Goal: Transaction & Acquisition: Purchase product/service

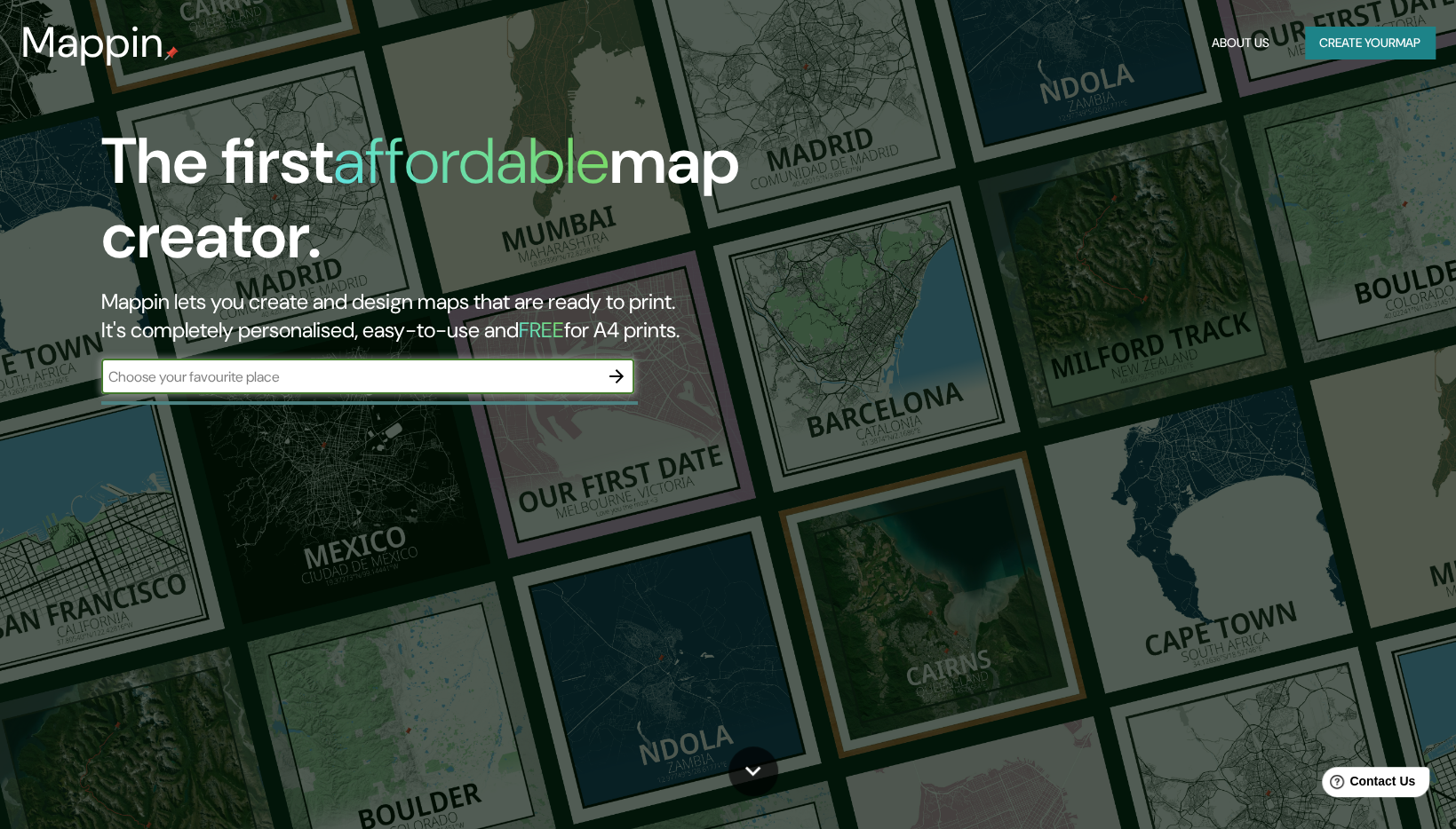
click at [502, 372] on input "text" at bounding box center [350, 376] width 497 height 20
click at [568, 377] on input "text" at bounding box center [350, 376] width 497 height 20
click at [613, 375] on icon "button" at bounding box center [616, 377] width 21 height 21
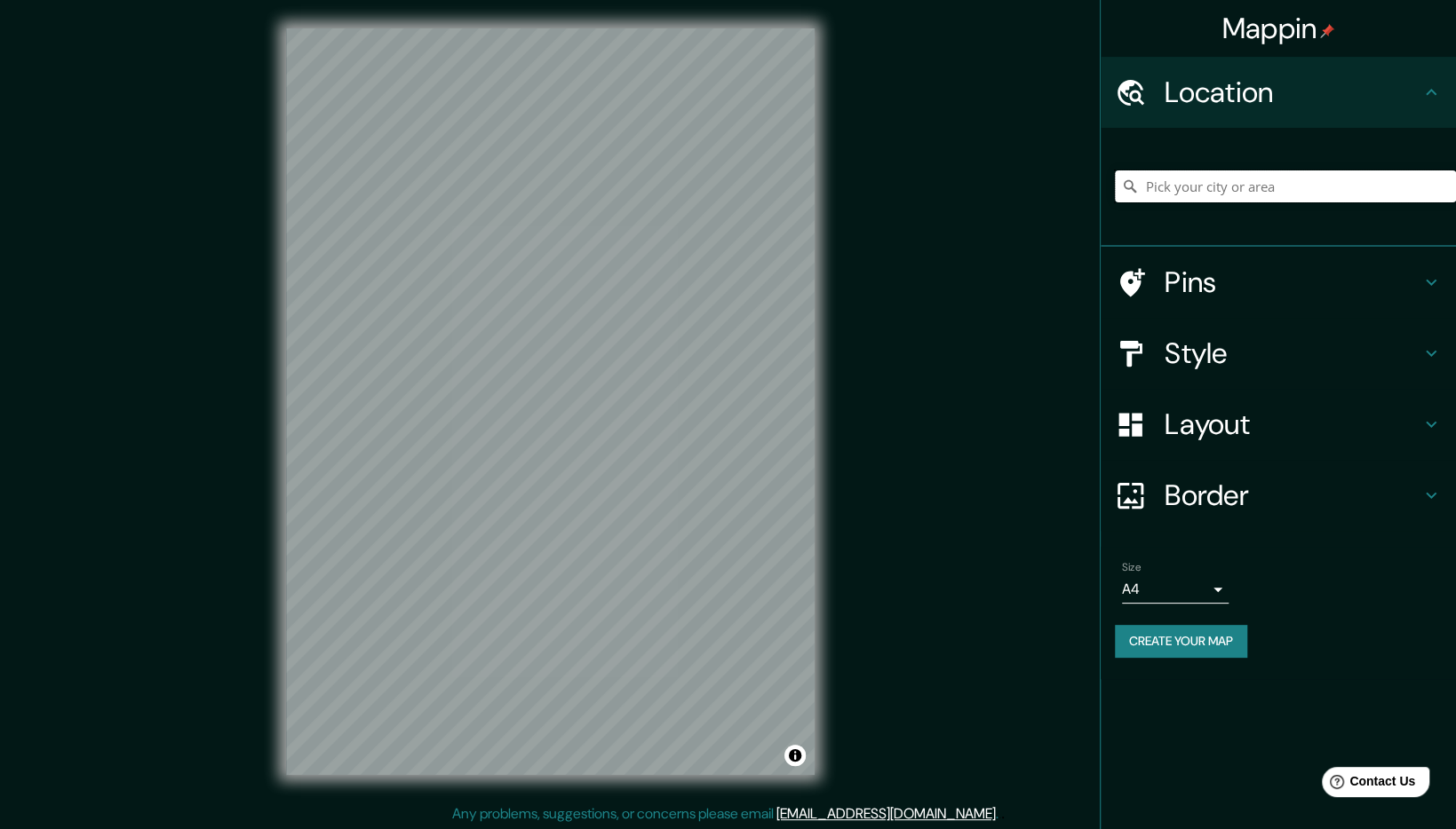
click at [1245, 197] on input "Pick your city or area" at bounding box center [1285, 185] width 342 height 32
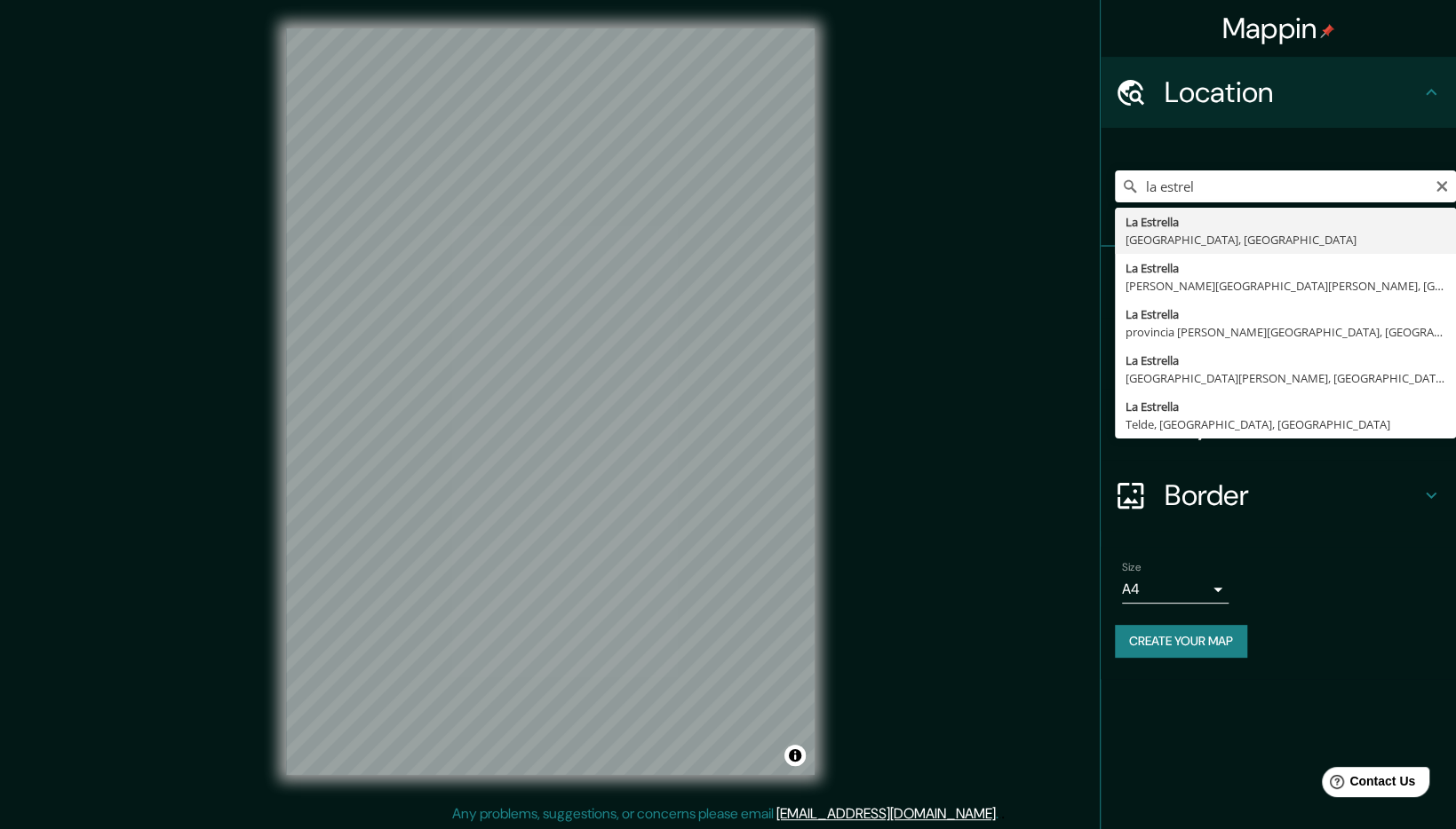
type input "[GEOGRAPHIC_DATA], [GEOGRAPHIC_DATA], [GEOGRAPHIC_DATA]"
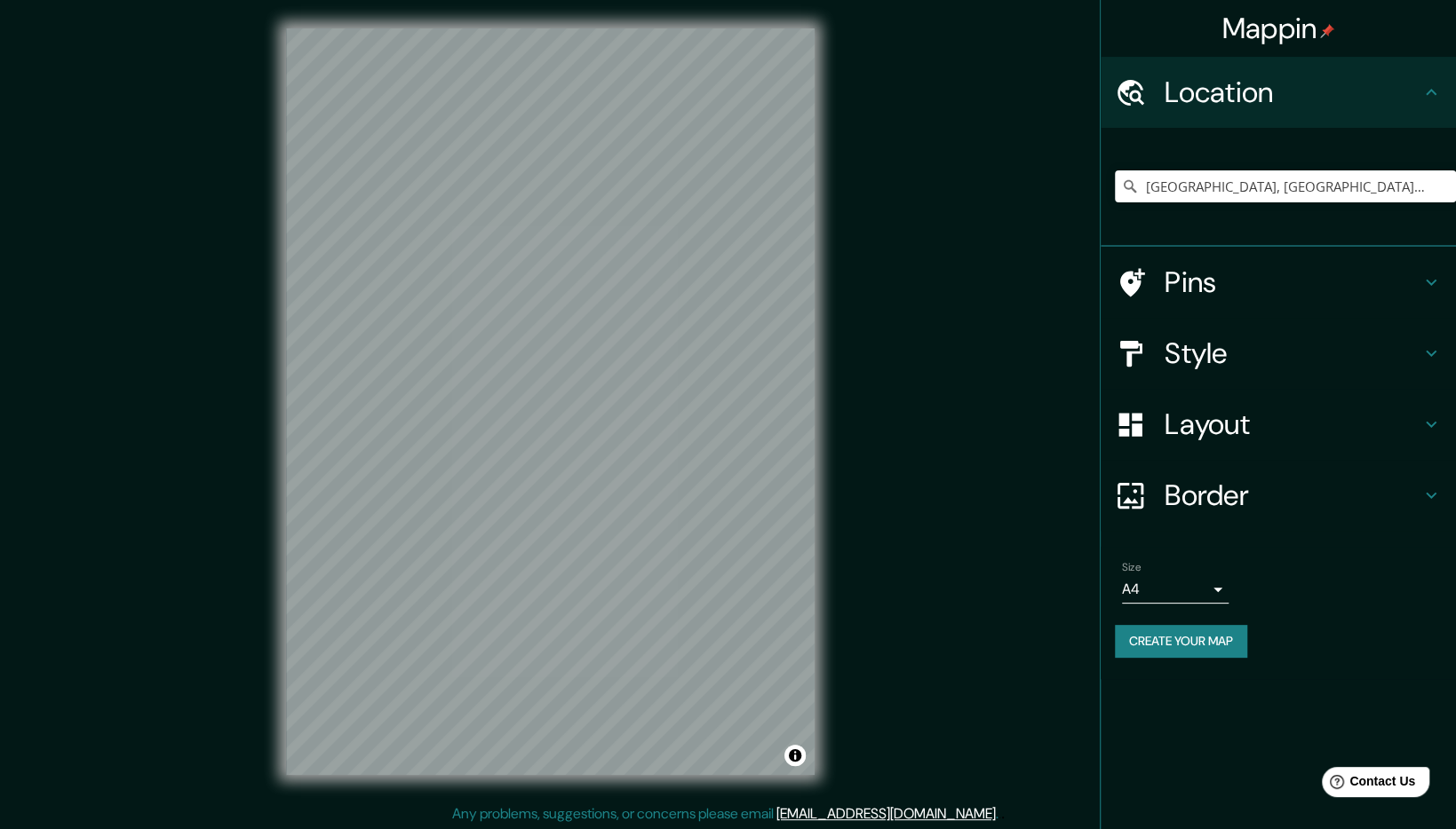
click at [1322, 358] on h4 "Style" at bounding box center [1291, 353] width 255 height 35
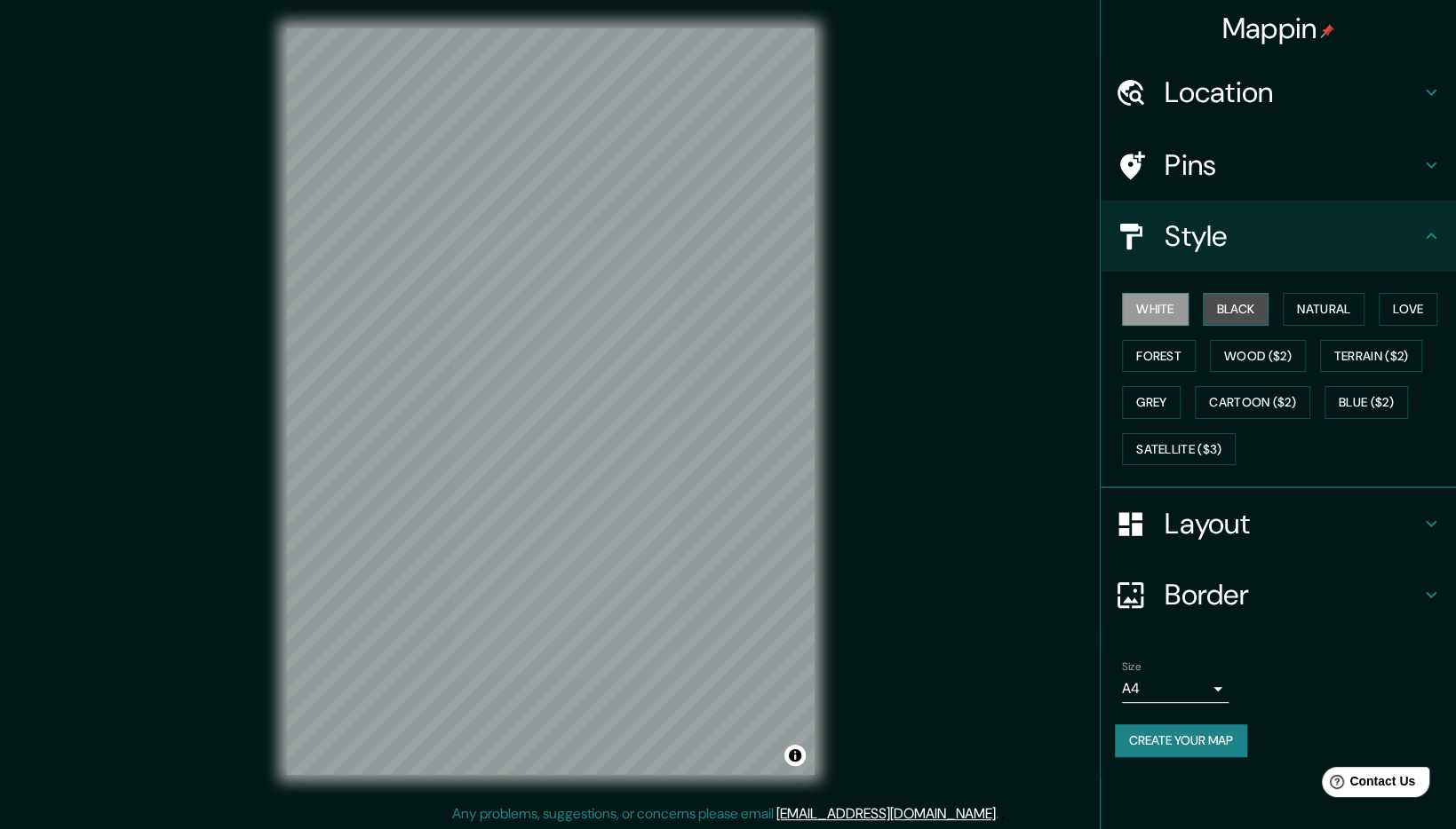
click at [1243, 317] on button "Black" at bounding box center [1236, 309] width 67 height 33
click at [1308, 308] on button "Natural" at bounding box center [1323, 309] width 81 height 33
click at [1400, 298] on button "Love" at bounding box center [1407, 309] width 58 height 33
click at [1405, 359] on button "Terrain ($2)" at bounding box center [1372, 357] width 103 height 33
click at [1271, 368] on button "Wood ($2)" at bounding box center [1258, 357] width 96 height 33
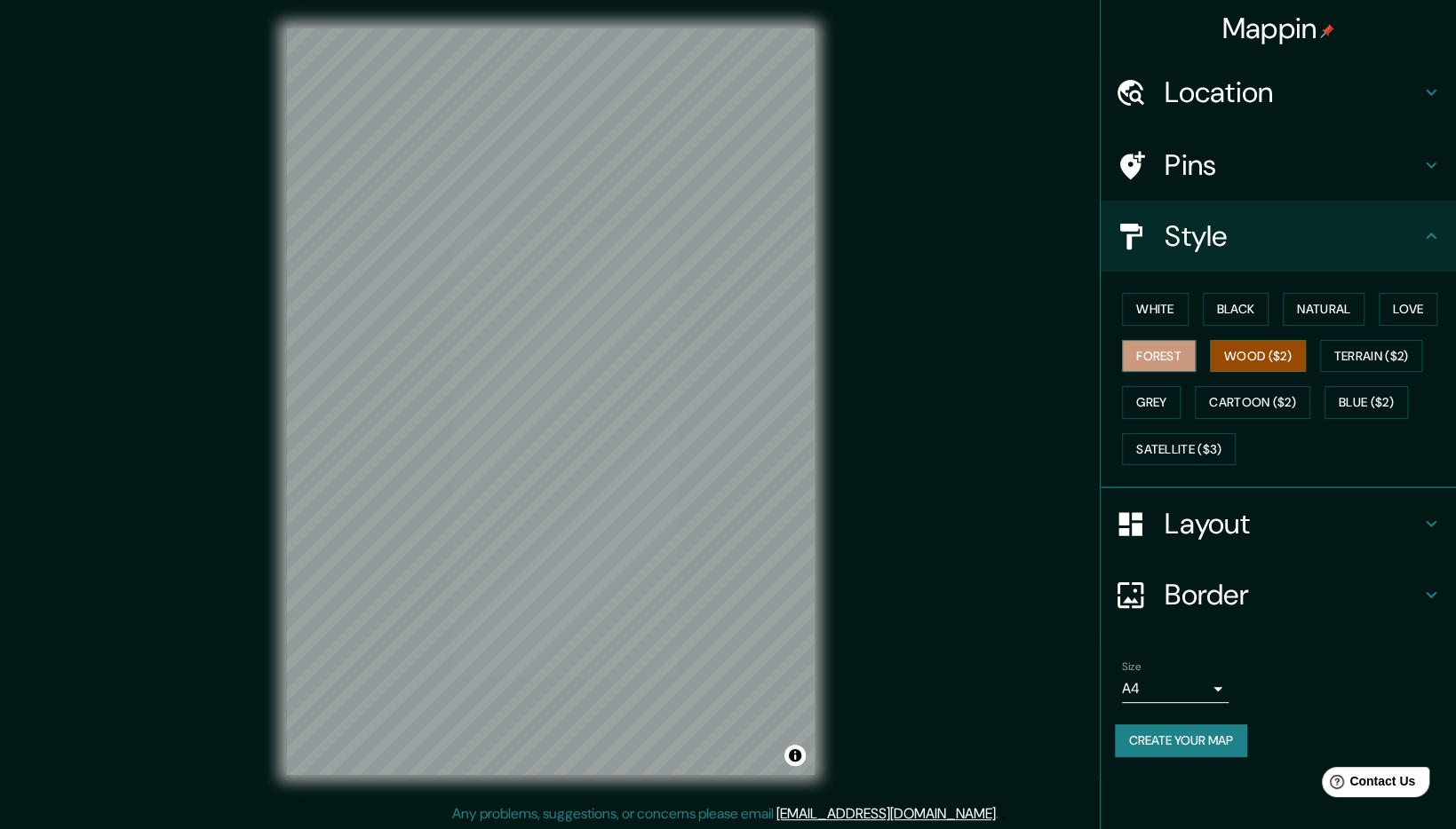
click at [1156, 360] on button "Forest" at bounding box center [1158, 357] width 74 height 33
click at [1147, 402] on button "Grey" at bounding box center [1151, 403] width 58 height 33
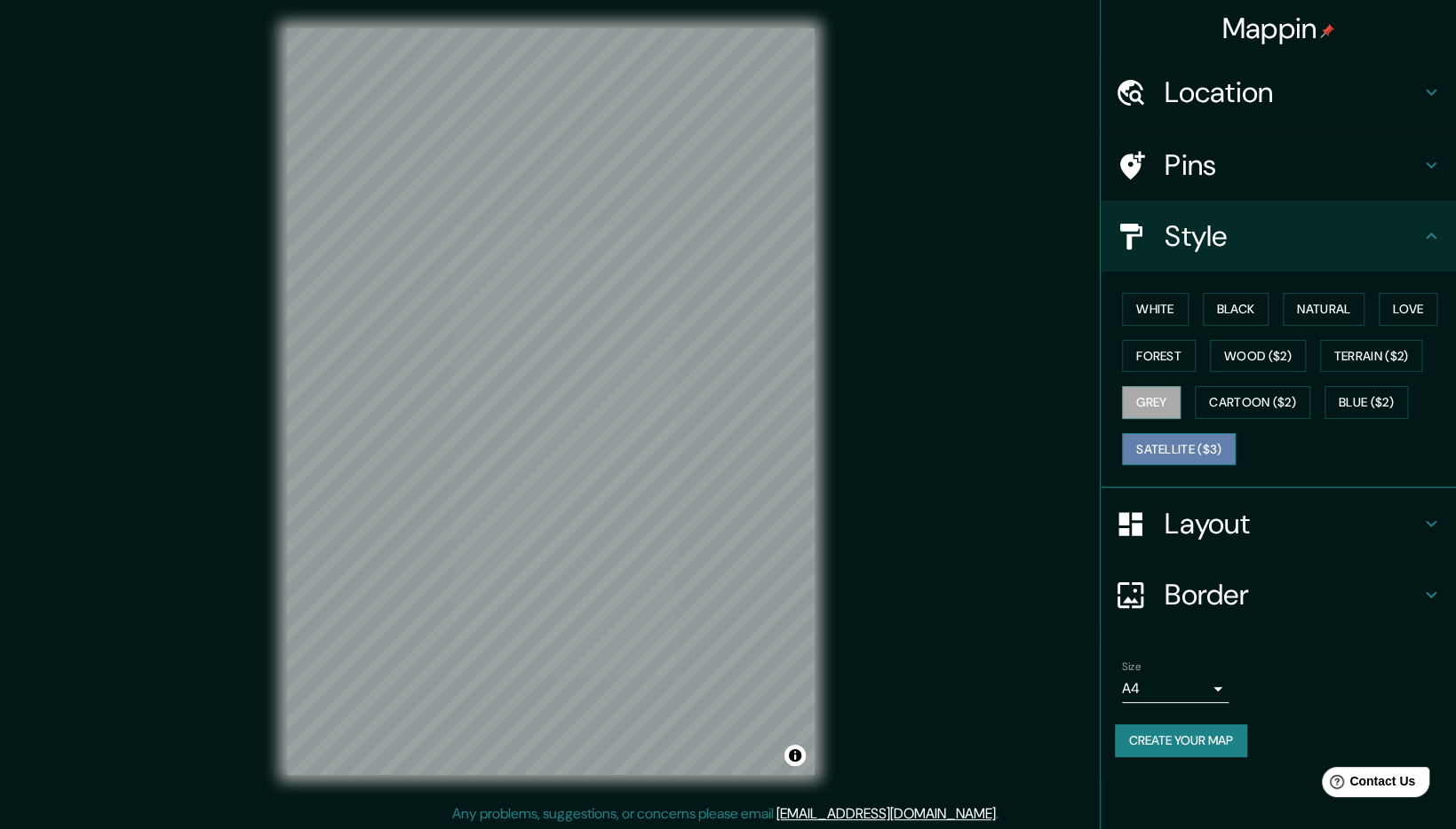
click at [1194, 454] on button "Satellite ($3)" at bounding box center [1179, 449] width 114 height 33
click at [1266, 404] on button "Cartoon ($2)" at bounding box center [1252, 403] width 116 height 33
click at [1173, 461] on button "Satellite ($3)" at bounding box center [1179, 449] width 114 height 33
click at [1222, 313] on button "Black" at bounding box center [1236, 309] width 67 height 33
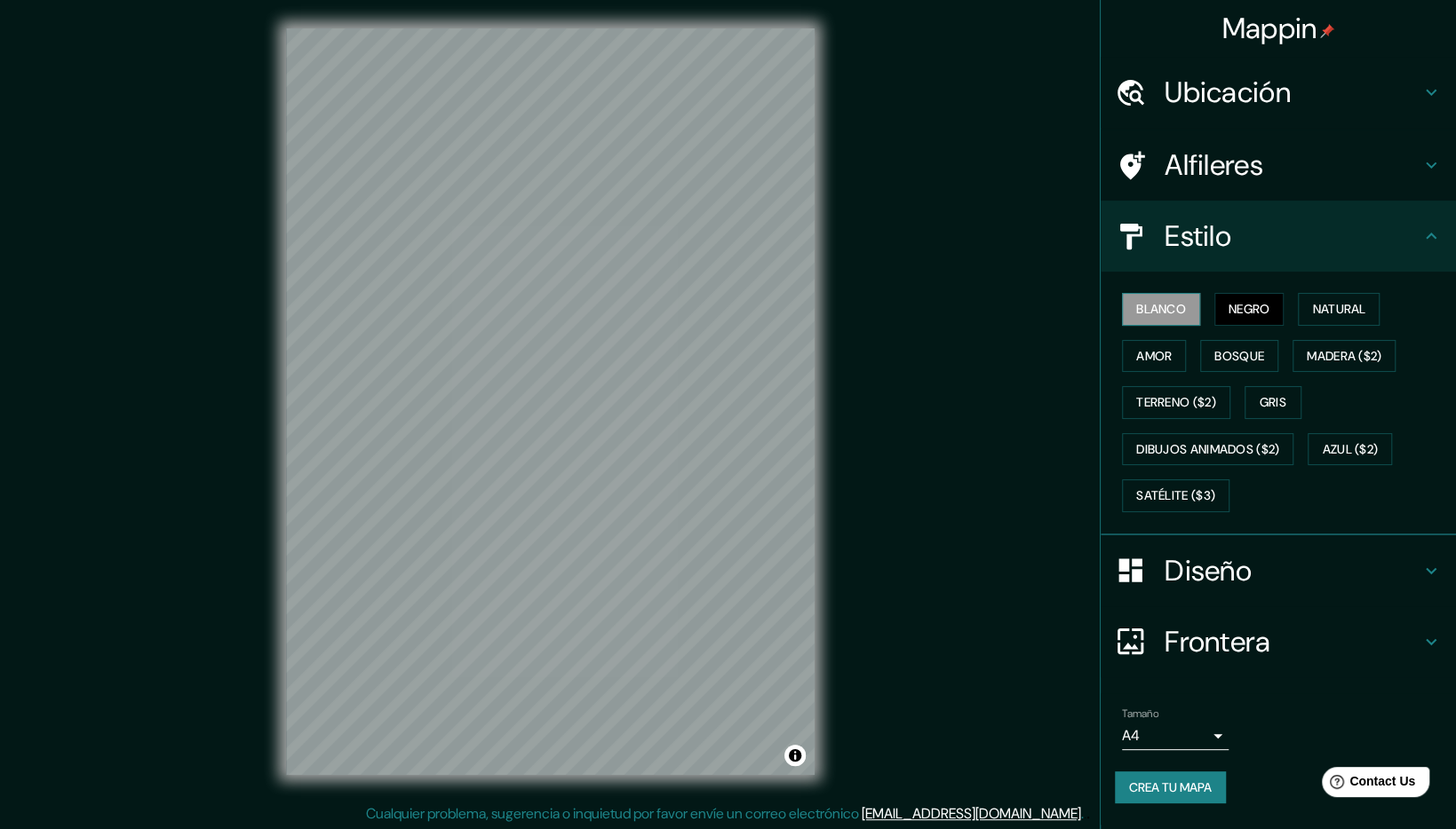
click at [1163, 309] on button "Blanco" at bounding box center [1161, 309] width 78 height 33
click at [1197, 553] on h4 "Diseño" at bounding box center [1291, 570] width 255 height 35
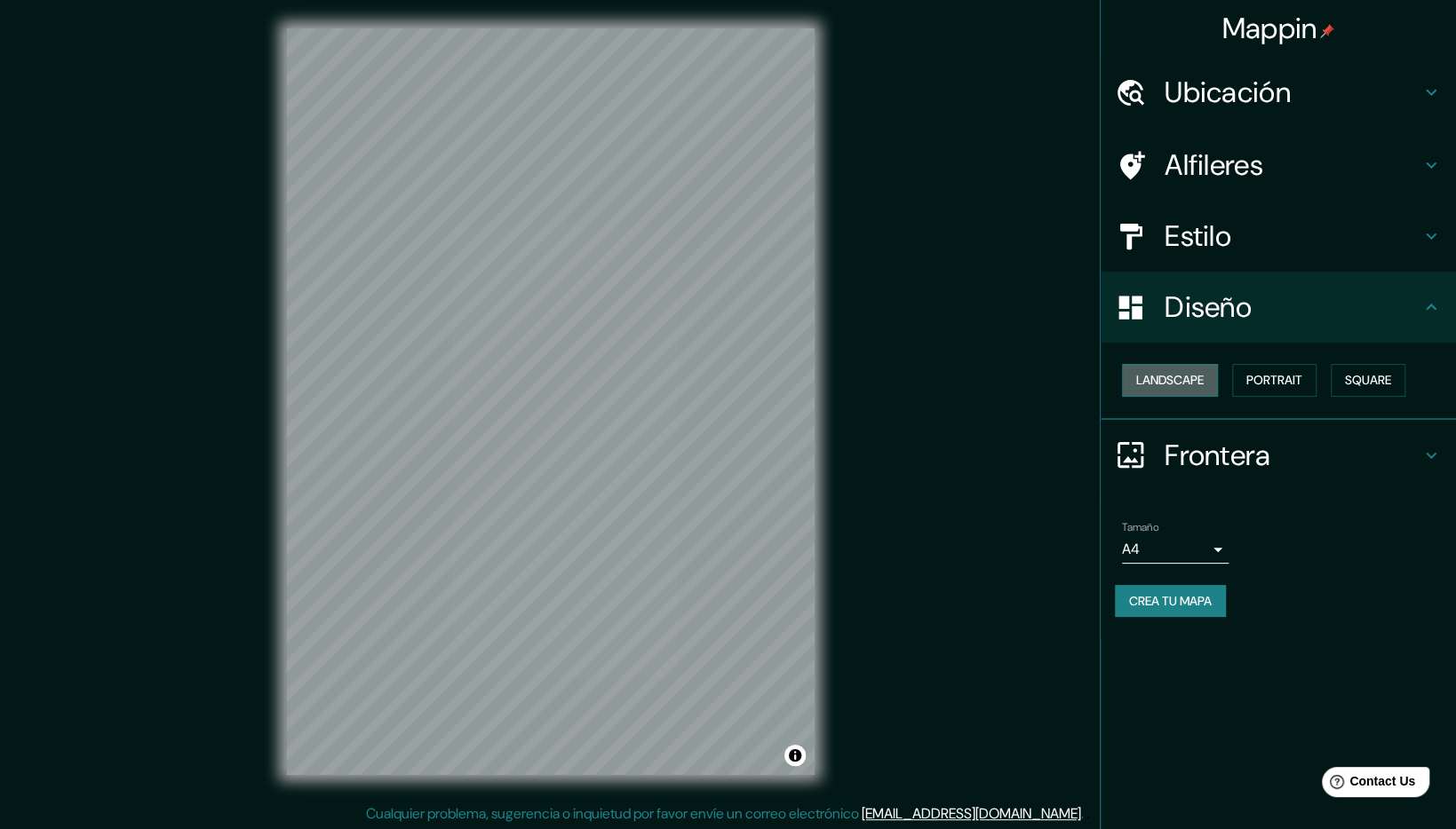
click at [1185, 392] on button "Landscape" at bounding box center [1170, 381] width 96 height 33
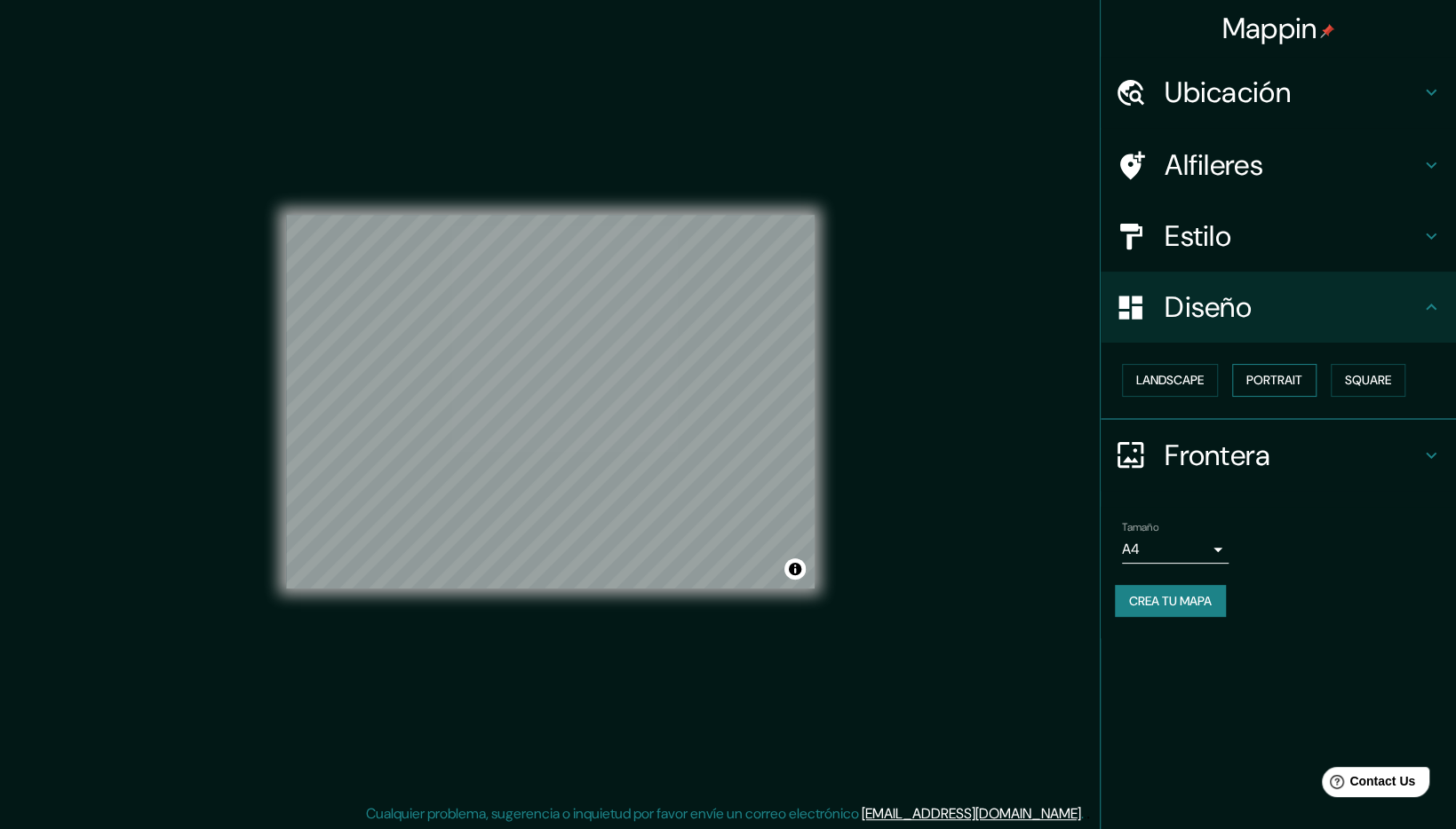
click at [1271, 377] on button "Portrait" at bounding box center [1274, 381] width 84 height 33
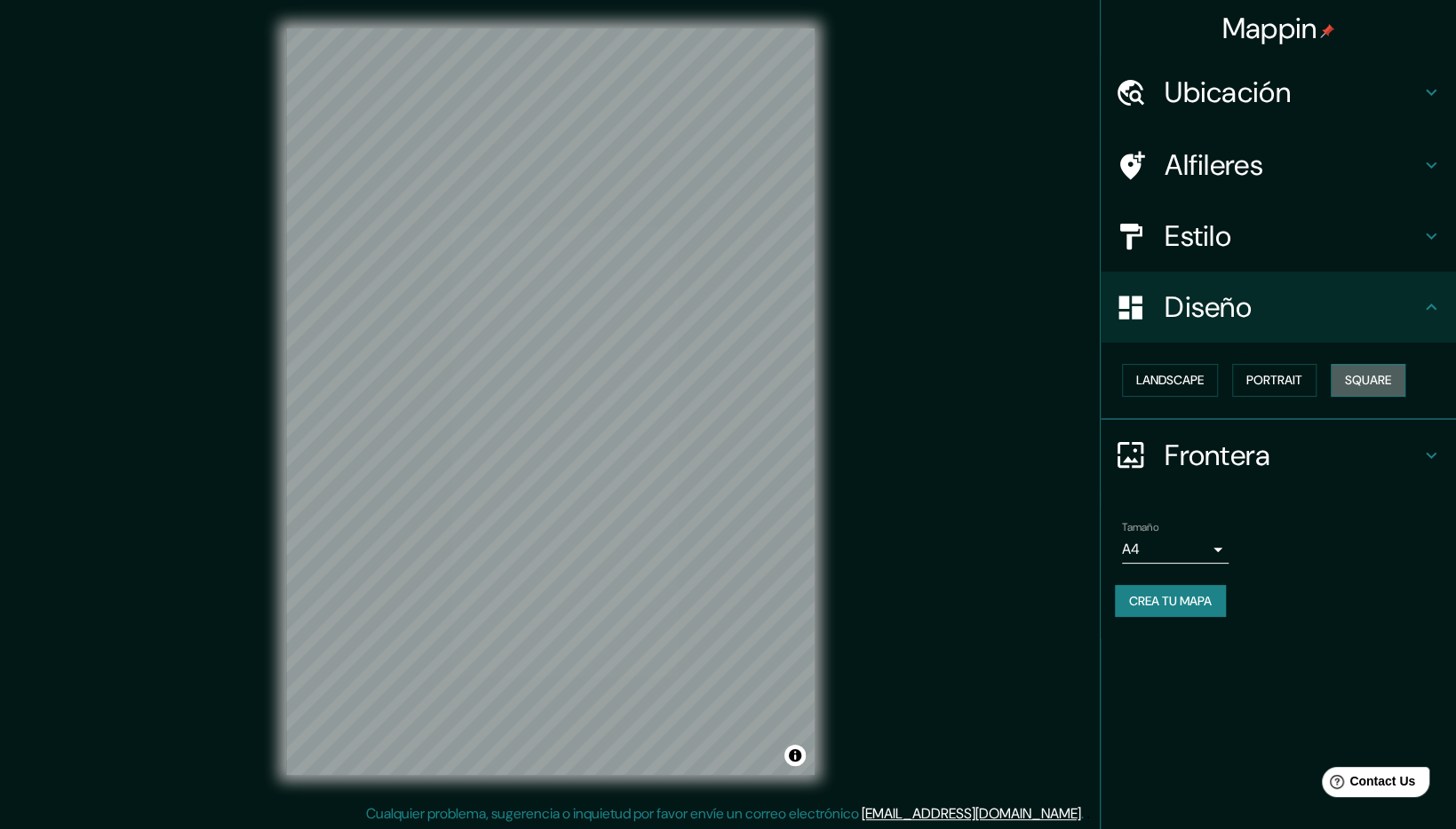
click at [1344, 367] on button "Square" at bounding box center [1368, 381] width 75 height 33
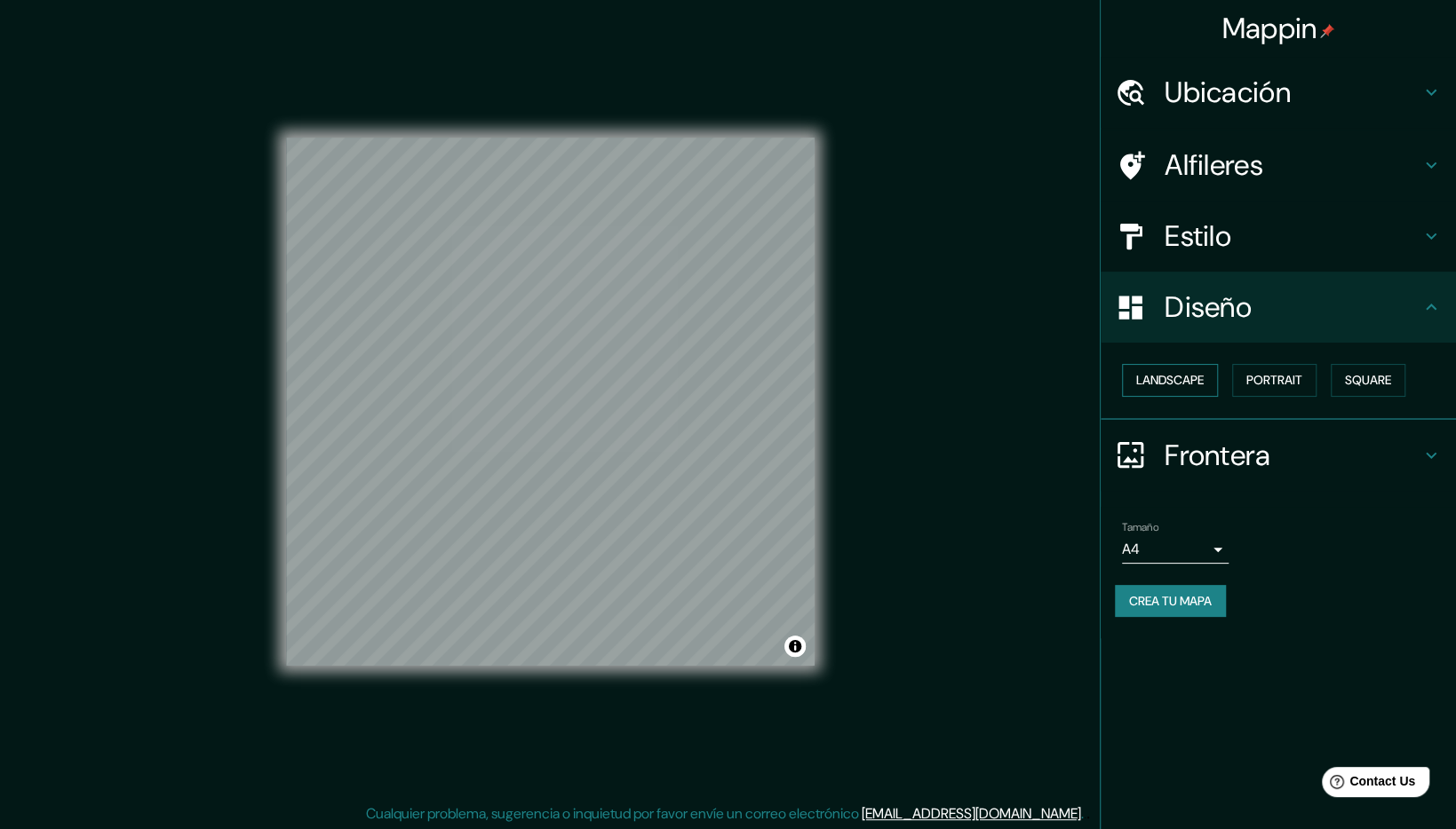
click at [1164, 382] on button "Landscape" at bounding box center [1170, 381] width 96 height 33
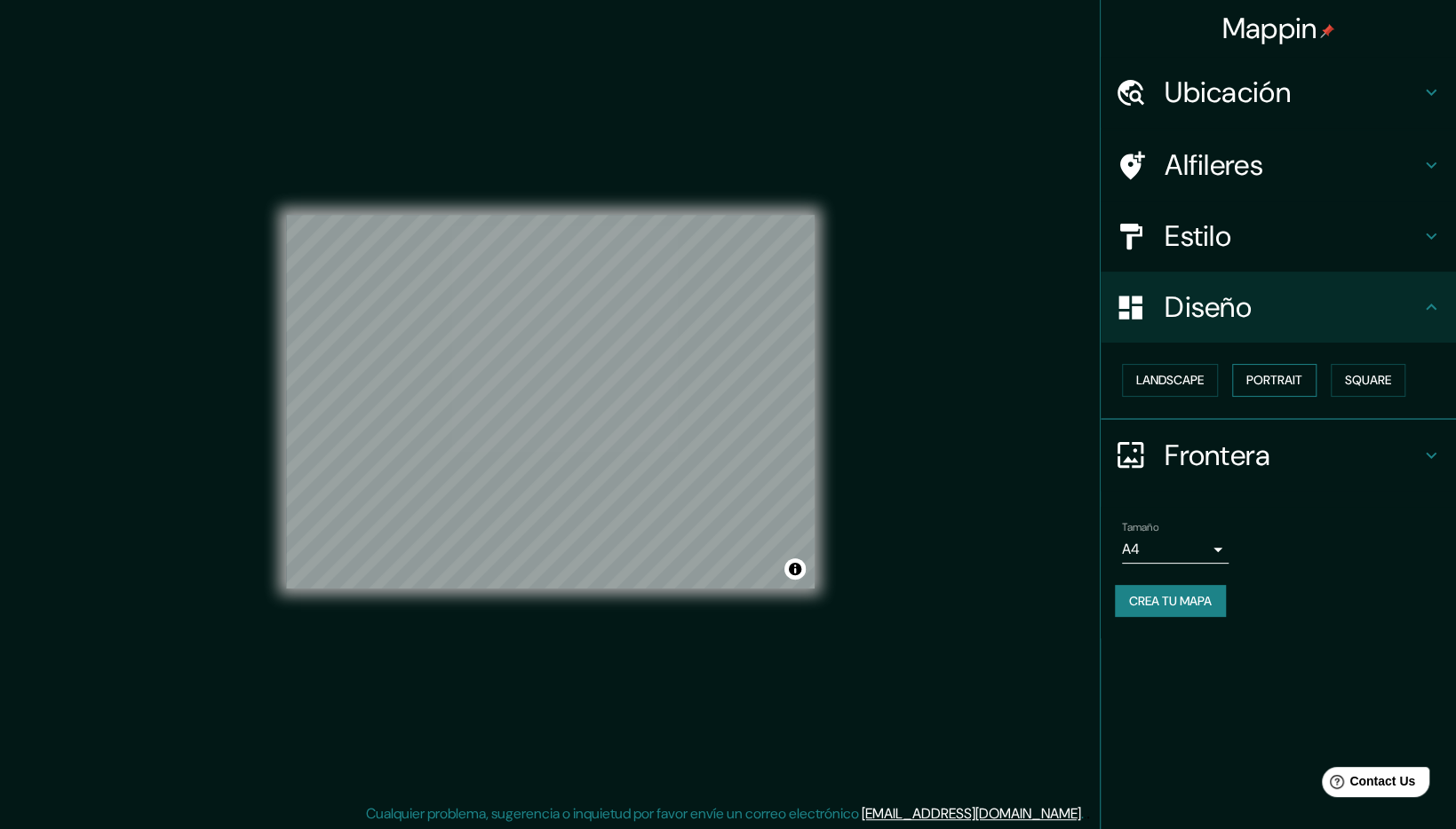
click at [1257, 377] on button "Portrait" at bounding box center [1274, 381] width 84 height 33
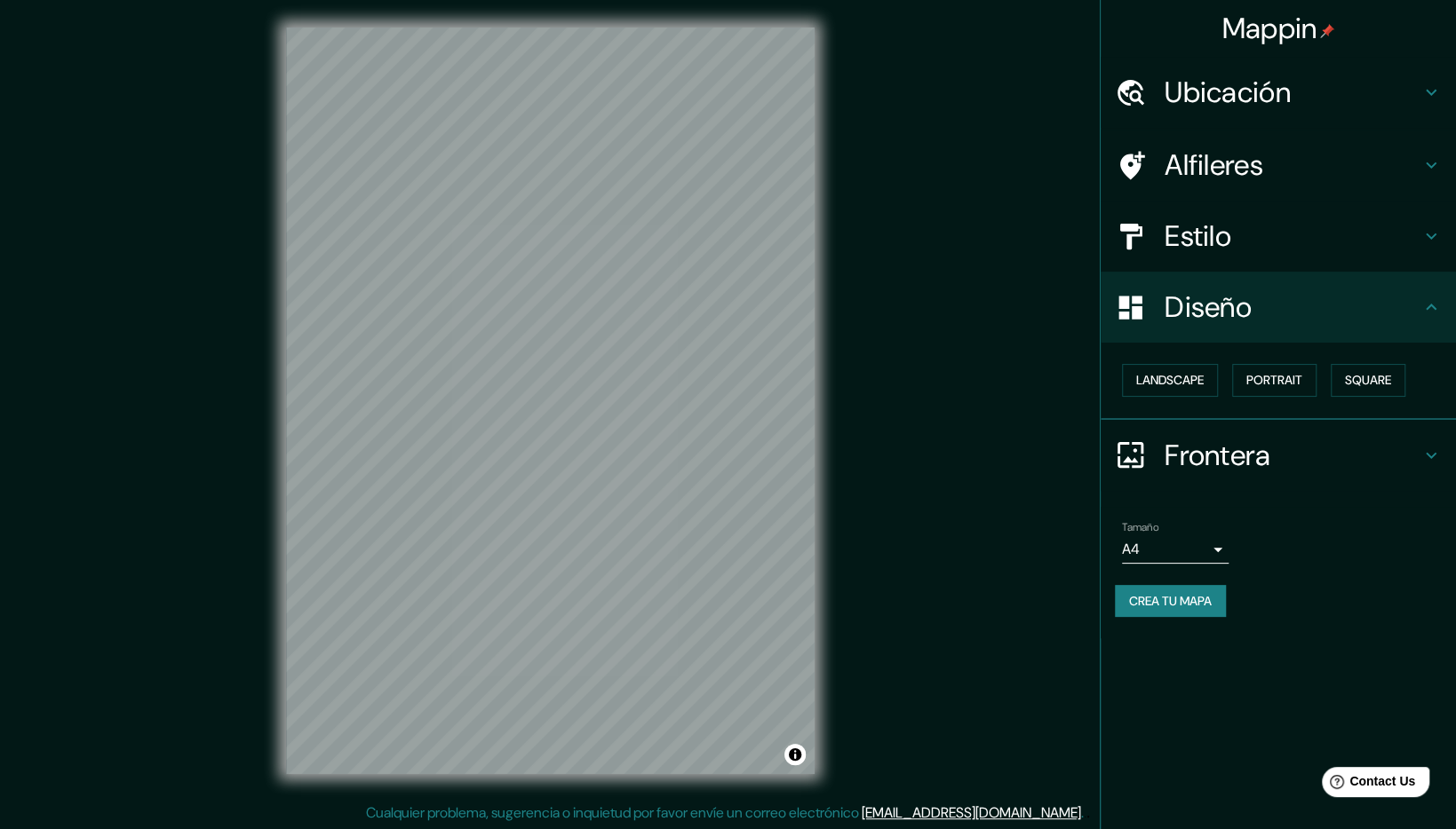
scroll to position [2, 0]
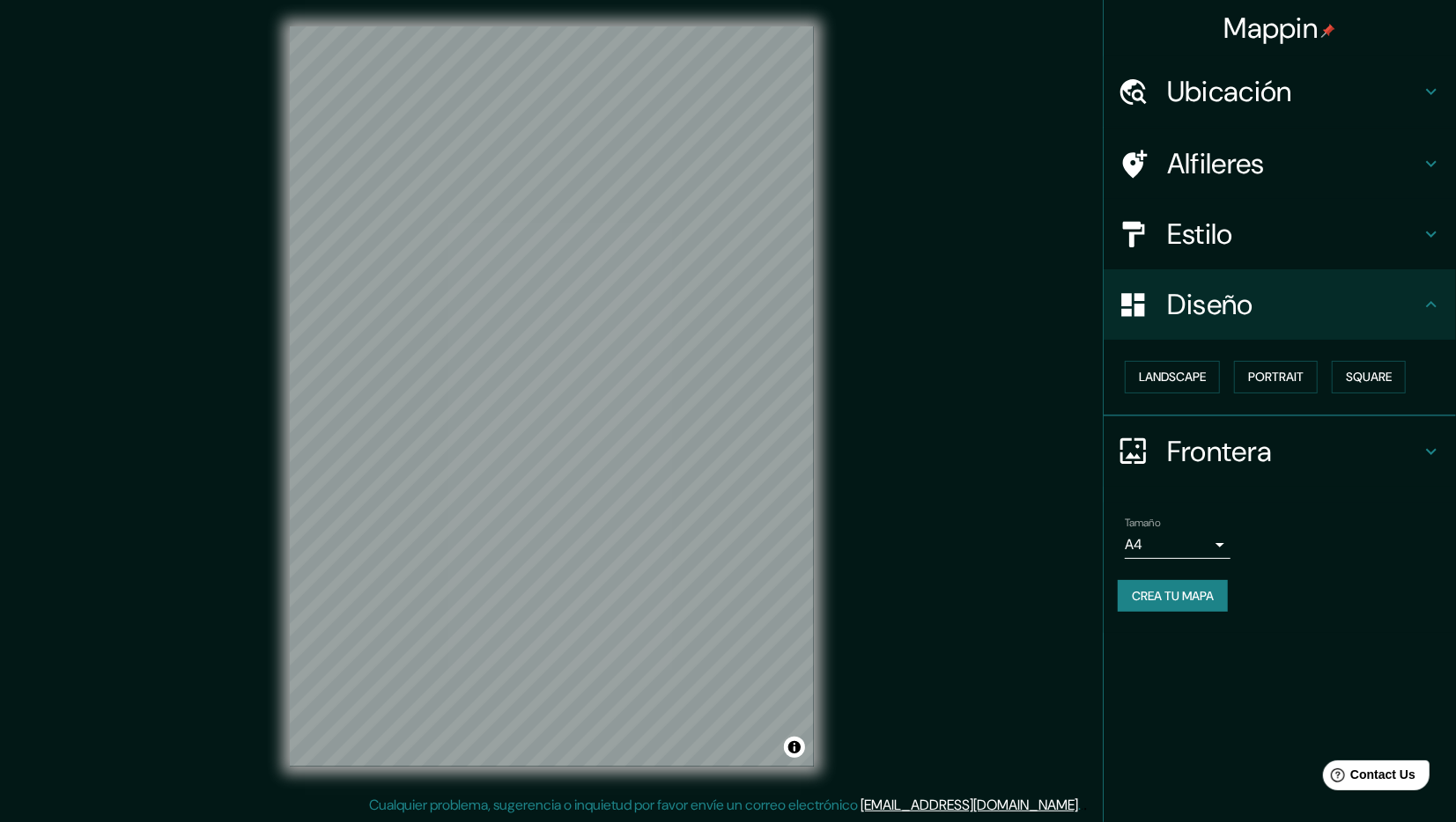
click at [1156, 534] on body "Mappin Ubicación [GEOGRAPHIC_DATA], [GEOGRAPHIC_DATA], [GEOGRAPHIC_DATA] Alfile…" at bounding box center [728, 409] width 1456 height 822
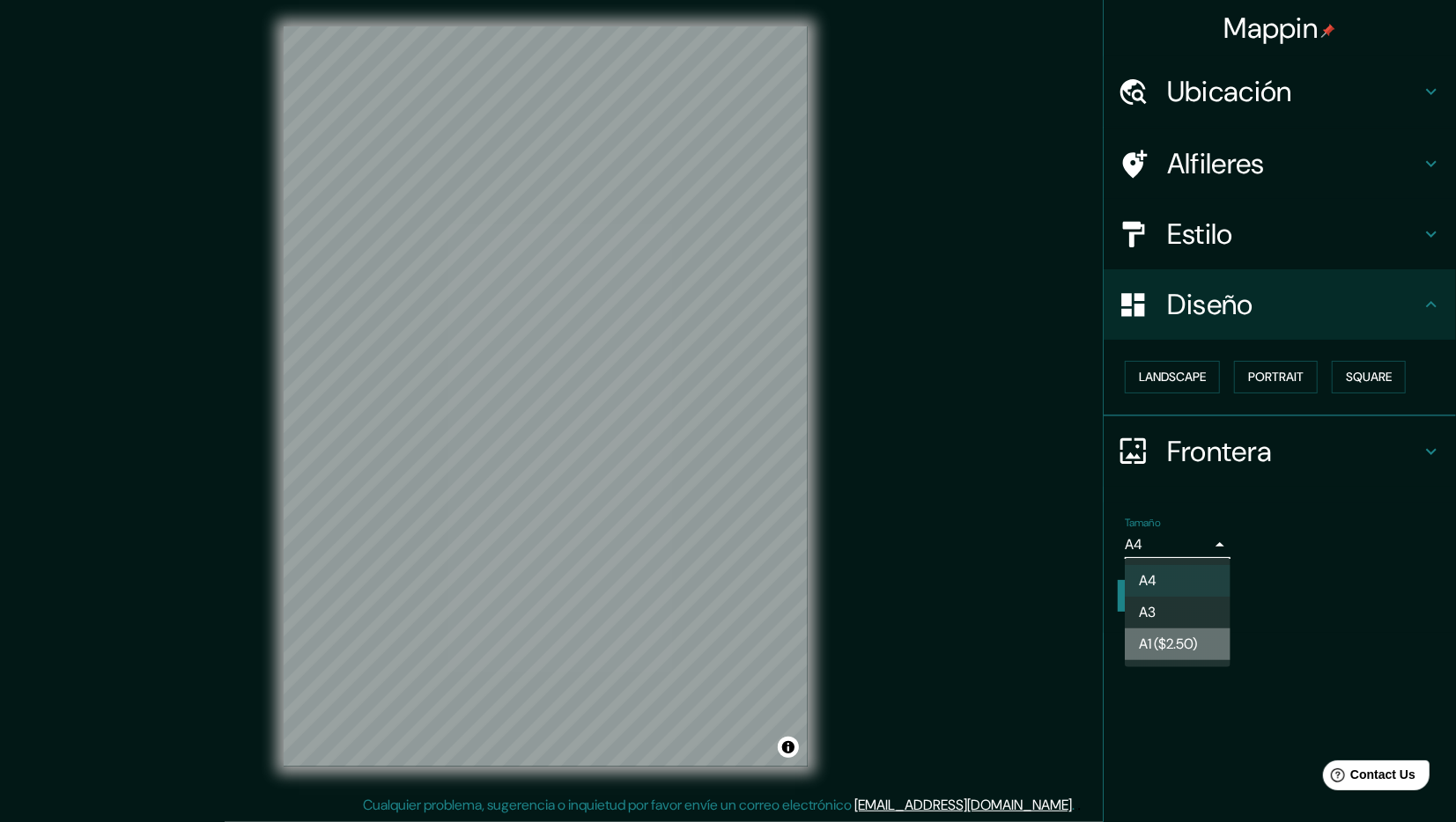
click at [1193, 646] on li "A1 ($2.50)" at bounding box center [1177, 644] width 105 height 31
click at [1187, 549] on body "Mappin Ubicación [GEOGRAPHIC_DATA], [GEOGRAPHIC_DATA], [GEOGRAPHIC_DATA] Alfile…" at bounding box center [728, 409] width 1456 height 822
click at [1187, 572] on li "A4" at bounding box center [1177, 580] width 105 height 31
type input "single"
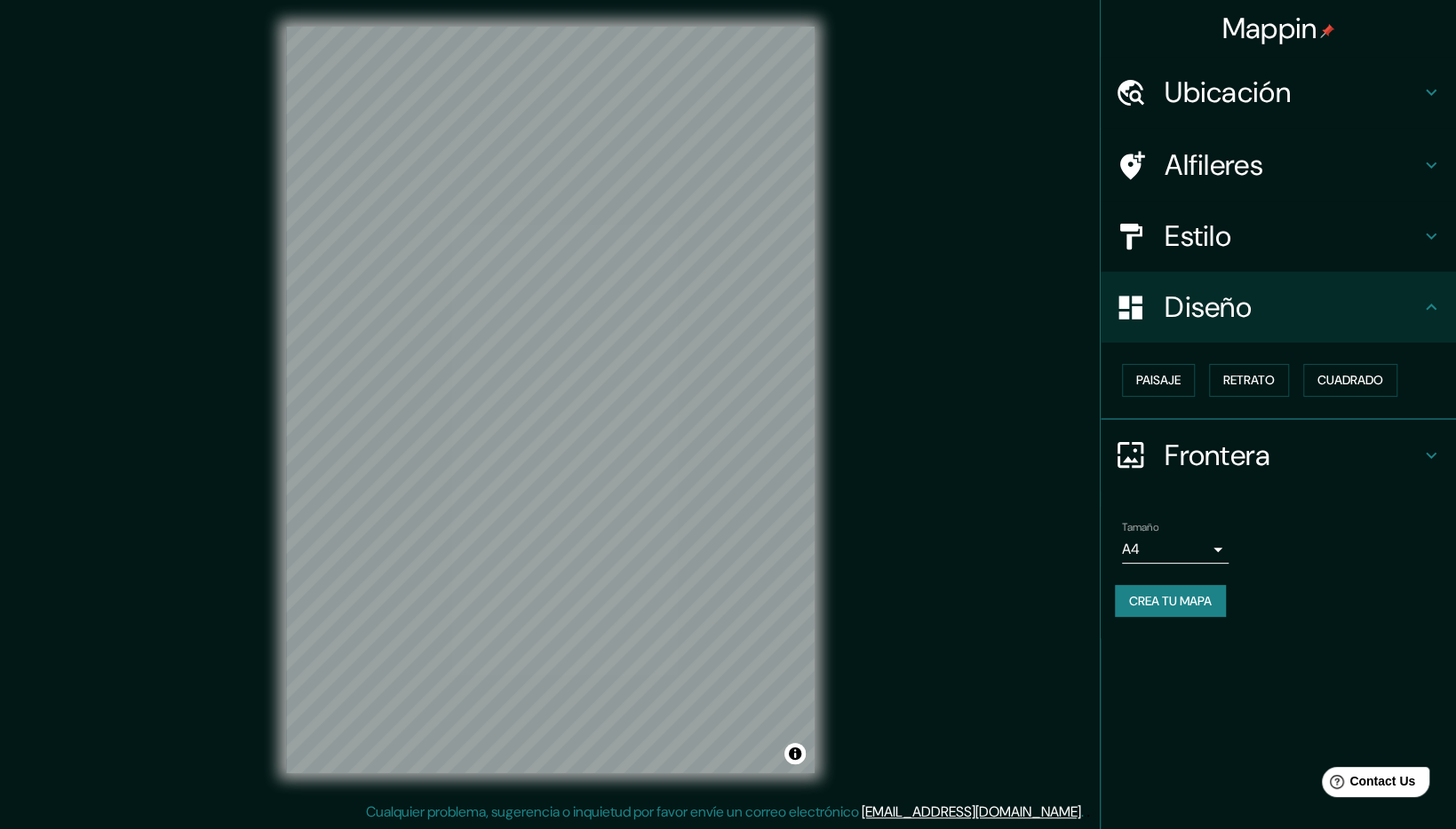
click at [1259, 76] on h4 "Ubicación" at bounding box center [1291, 92] width 255 height 35
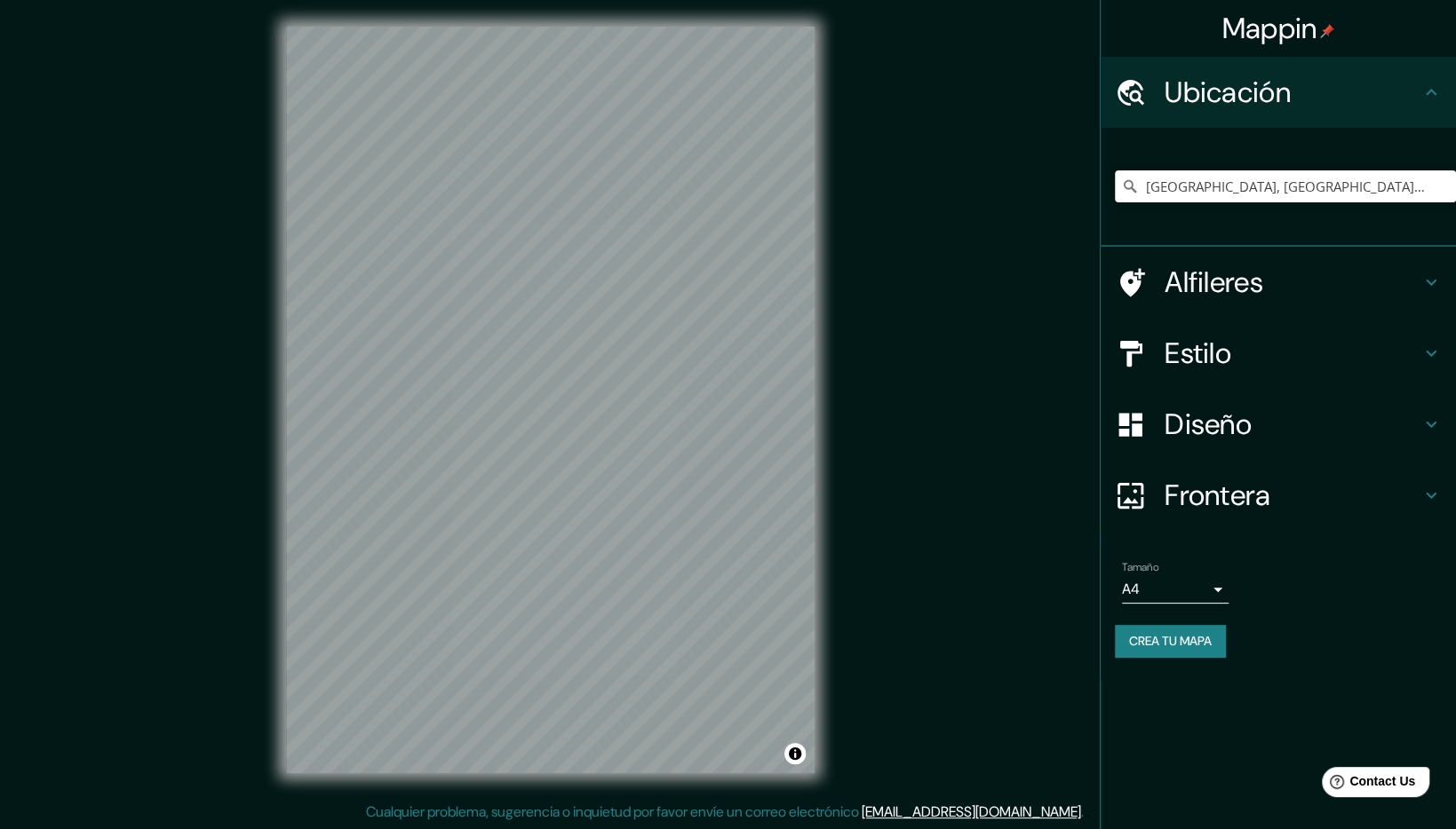
click at [1255, 280] on h4 "Alfileres" at bounding box center [1291, 282] width 255 height 35
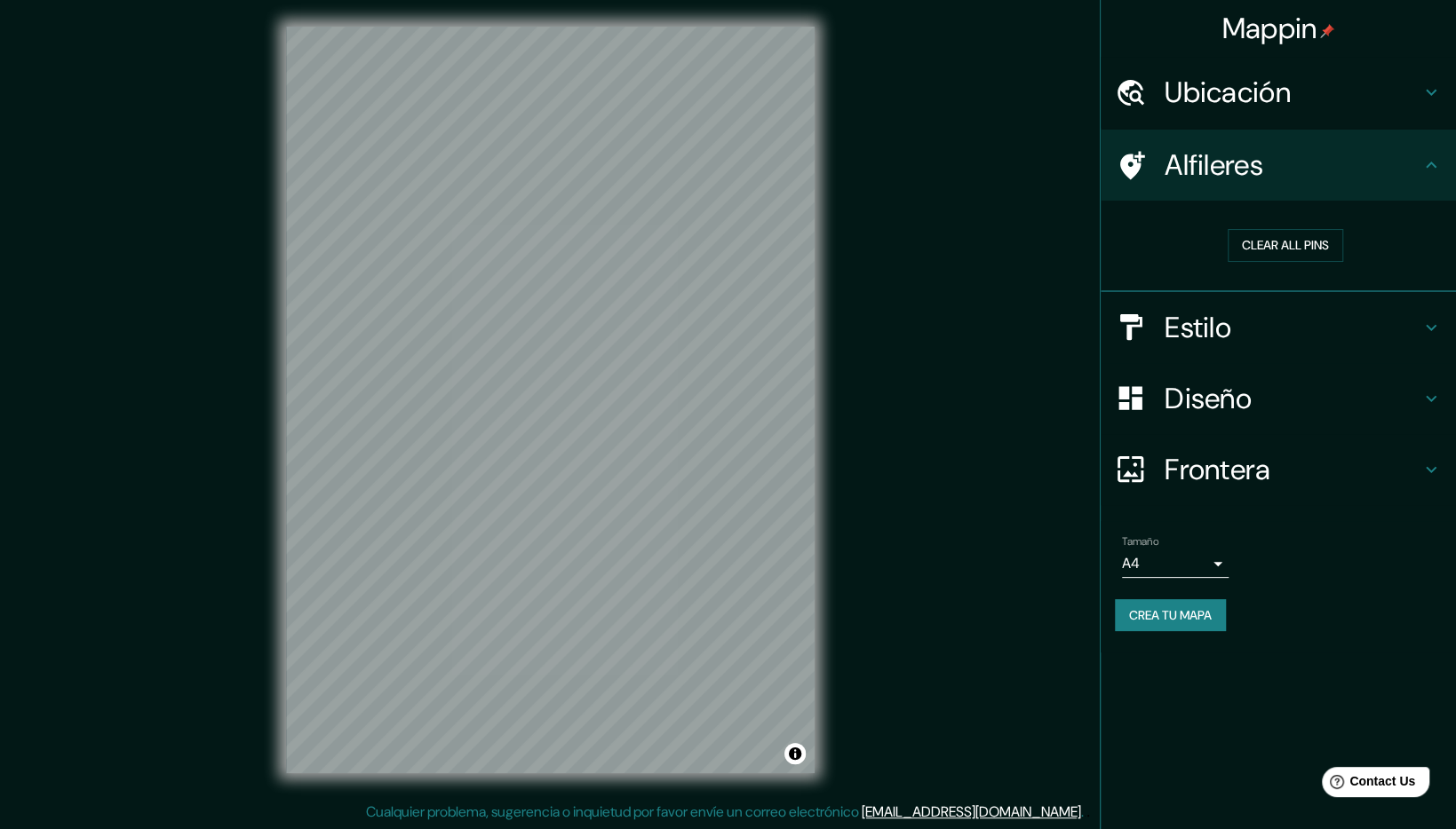
click at [1247, 325] on h4 "Estilo" at bounding box center [1291, 327] width 255 height 35
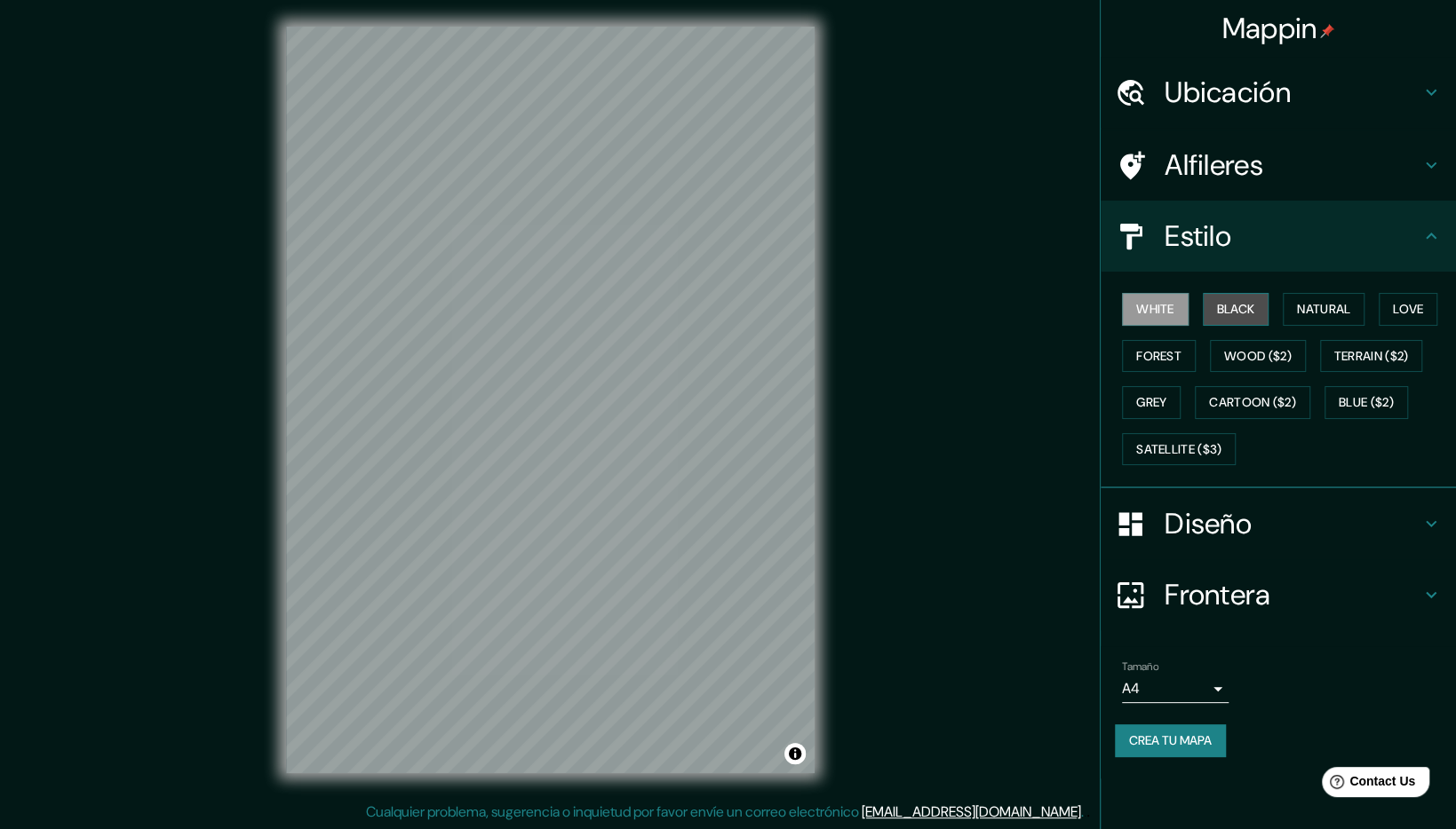
click at [1246, 313] on button "Black" at bounding box center [1236, 309] width 67 height 33
click at [857, 403] on div "Mappin Ubicación [GEOGRAPHIC_DATA], [GEOGRAPHIC_DATA], [GEOGRAPHIC_DATA] Alfile…" at bounding box center [728, 414] width 1456 height 832
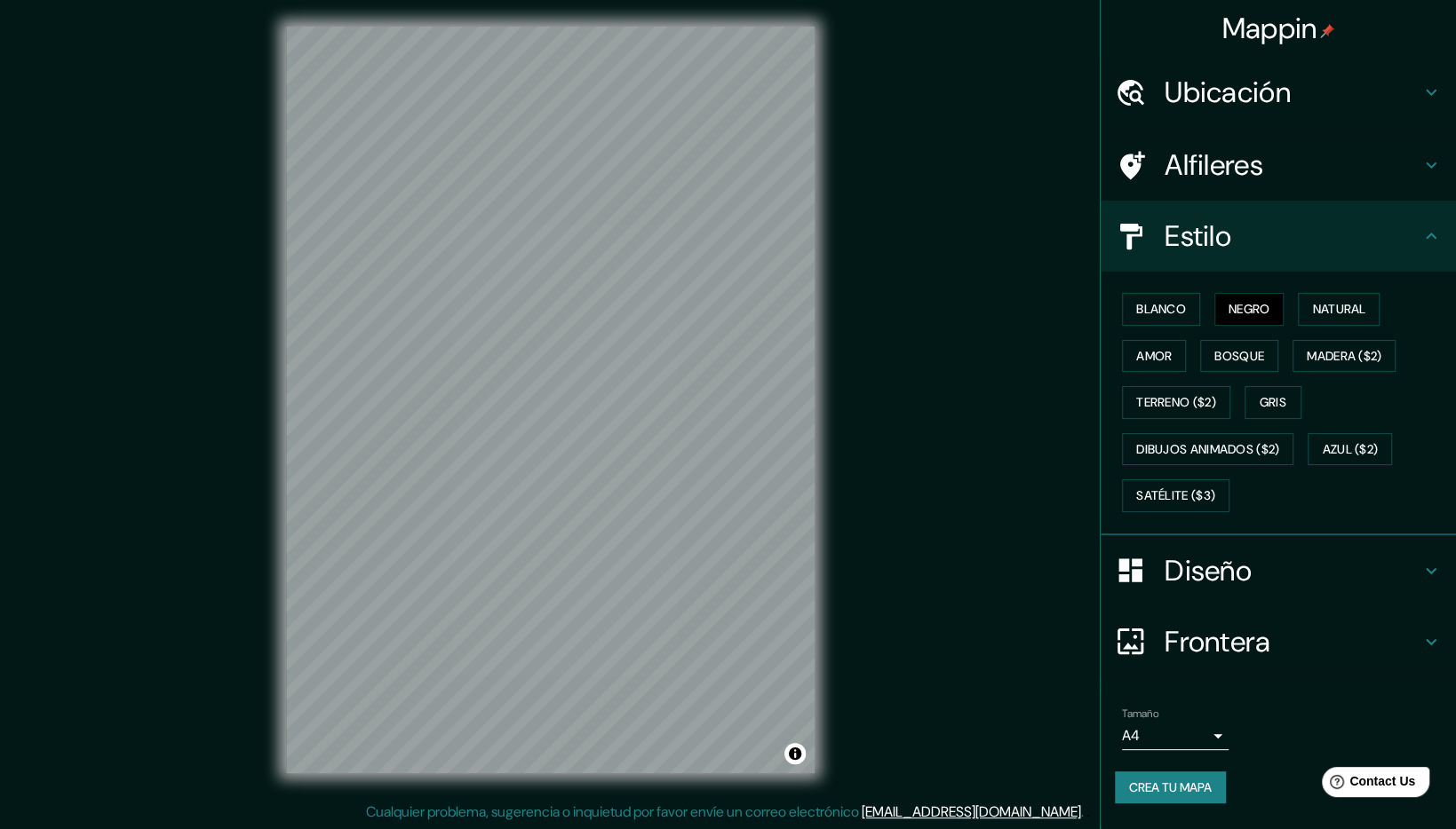
click at [839, 365] on div "Caja de mapas © © OpenStreetMap Mejora este mapa" at bounding box center [550, 400] width 585 height 803
